Goal: Complete application form

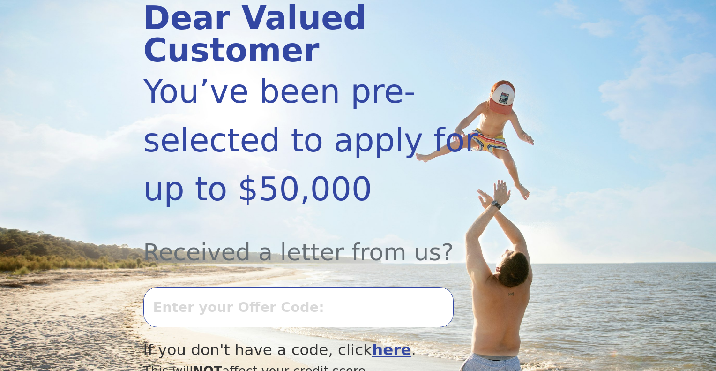
scroll to position [134, 0]
click at [181, 287] on input "text" at bounding box center [298, 307] width 310 height 40
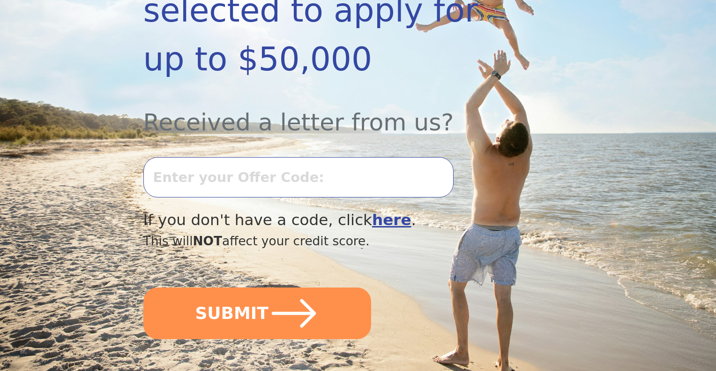
scroll to position [267, 0]
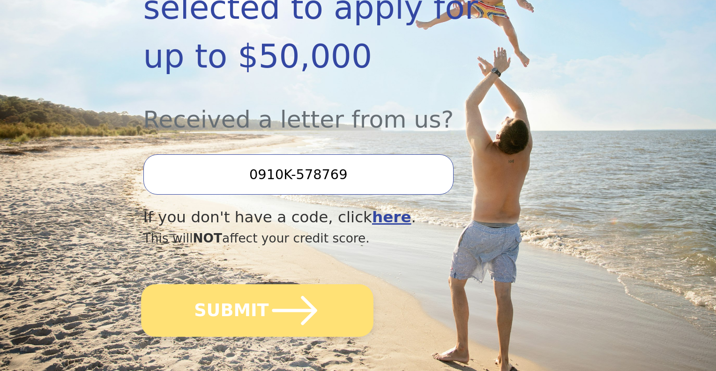
type input "0910K-578769"
click at [300, 296] on icon "submit" at bounding box center [294, 310] width 45 height 29
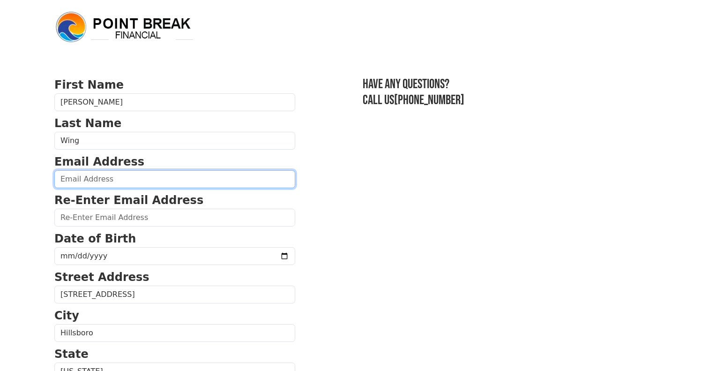
click at [109, 177] on input "email" at bounding box center [174, 179] width 241 height 18
type input "[EMAIL_ADDRESS][DOMAIN_NAME]"
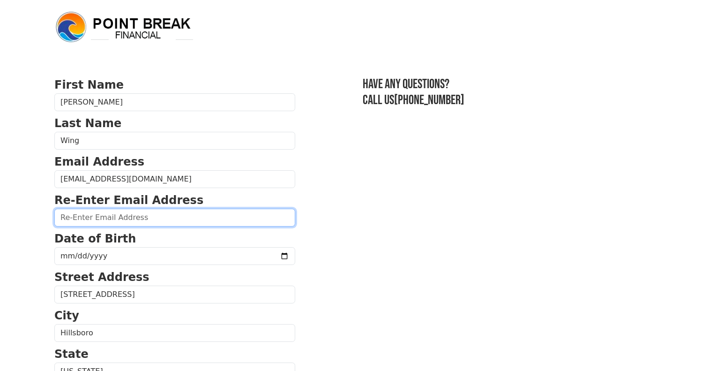
click at [114, 218] on input "email" at bounding box center [174, 218] width 241 height 18
type input "b"
type input "BDSMBrewing@gmail.com"
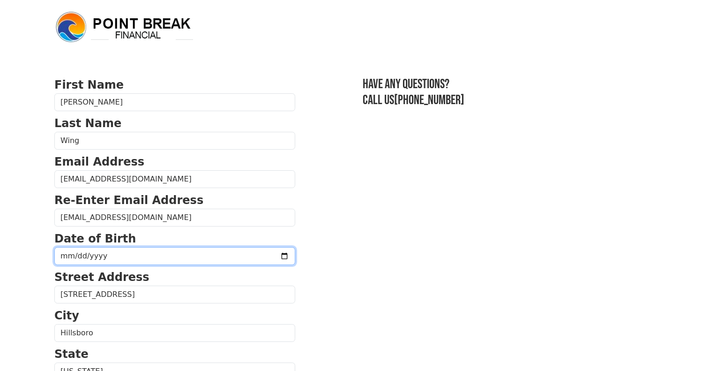
click at [157, 256] on input "date" at bounding box center [174, 256] width 241 height 18
type input "1975-10-29"
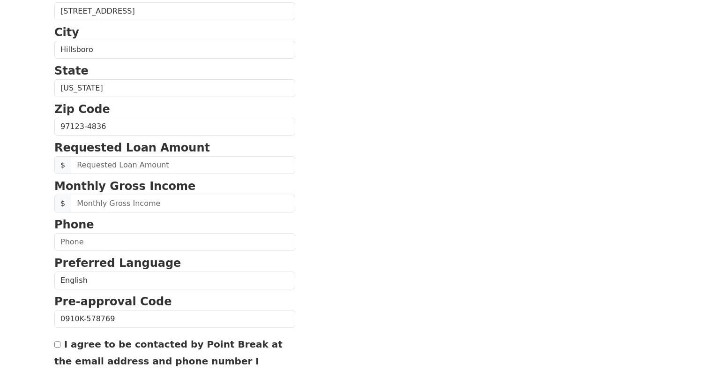
scroll to position [286, 0]
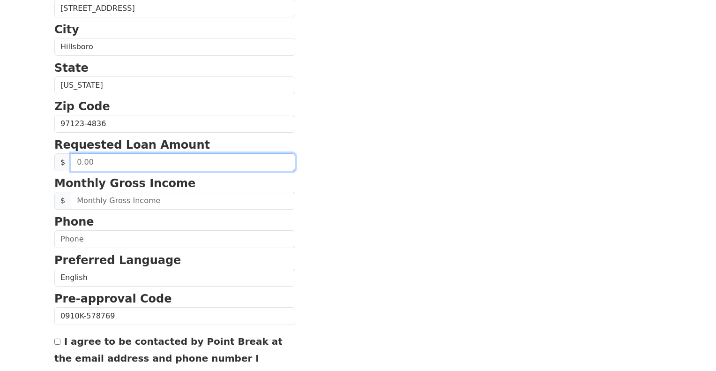
click at [134, 159] on input "text" at bounding box center [183, 162] width 225 height 18
type input "50,000.00"
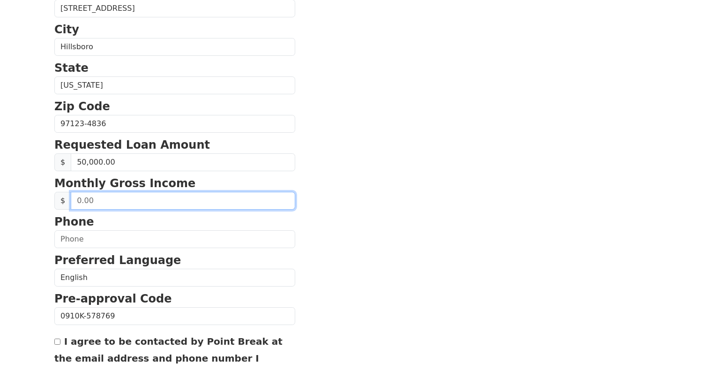
click at [120, 196] on input "text" at bounding box center [183, 201] width 225 height 18
type input "11,000.00"
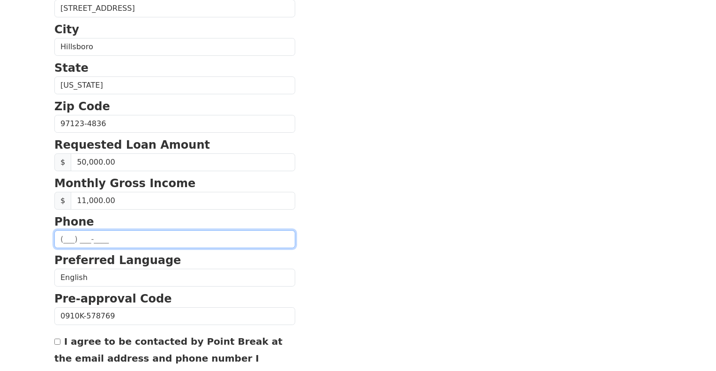
click at [77, 231] on input "text" at bounding box center [174, 239] width 241 height 18
type input "(503) 453-0181"
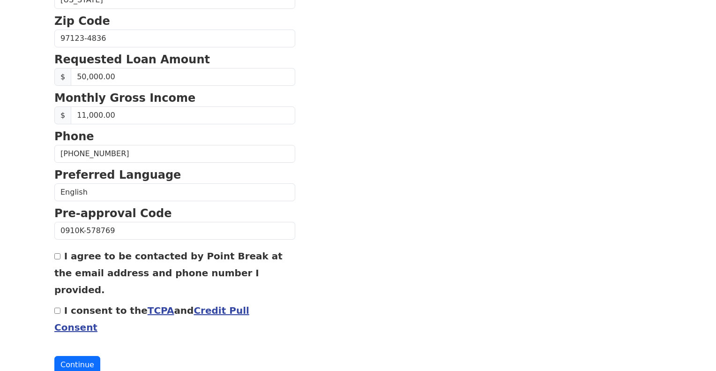
click at [61, 254] on div "I agree to be contacted by Point Break at the email address and phone number I …" at bounding box center [174, 272] width 241 height 51
click at [59, 254] on input "I agree to be contacted by Point Break at the email address and phone number I …" at bounding box center [57, 256] width 6 height 6
checkbox input "true"
click at [59, 308] on input "I consent to the TCPA and Credit Pull Consent" at bounding box center [57, 311] width 6 height 6
checkbox input "true"
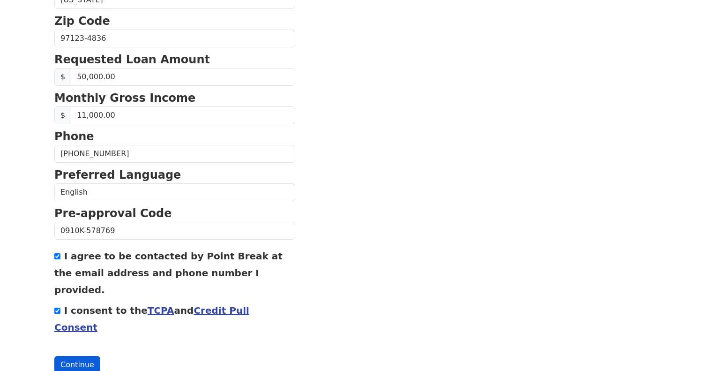
click at [77, 356] on button "Continue" at bounding box center [77, 365] width 46 height 18
